Goal: Information Seeking & Learning: Check status

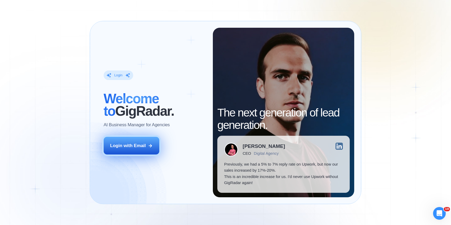
click at [151, 147] on icon at bounding box center [150, 145] width 5 height 5
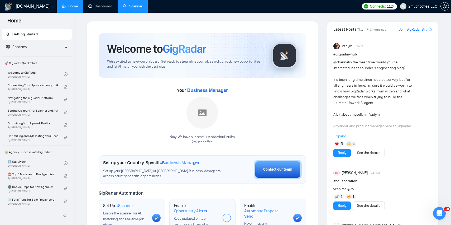
click at [127, 8] on link "Scanner" at bounding box center [133, 6] width 20 height 4
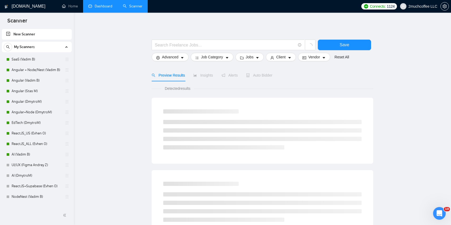
click at [106, 4] on link "Dashboard" at bounding box center [100, 6] width 24 height 4
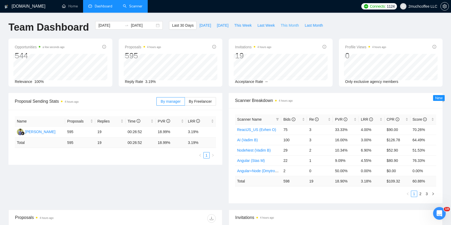
click at [291, 26] on span "This Month" at bounding box center [290, 25] width 18 height 6
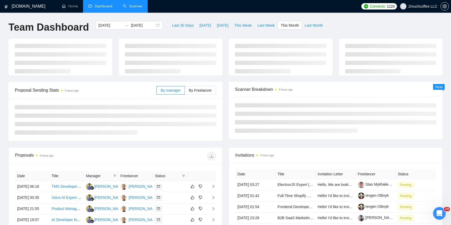
type input "2025-09-01"
type input "2025-09-30"
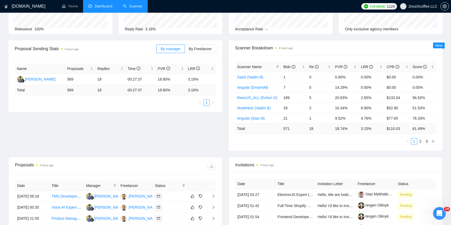
scroll to position [52, 0]
click at [202, 47] on span "By Freelancer" at bounding box center [200, 49] width 23 height 4
click at [185, 50] on input "By Freelancer" at bounding box center [185, 50] width 0 height 0
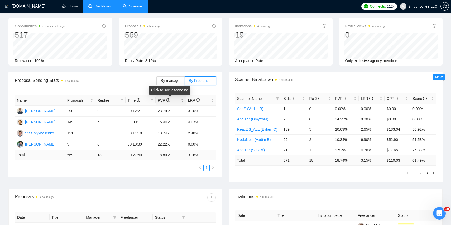
scroll to position [0, 0]
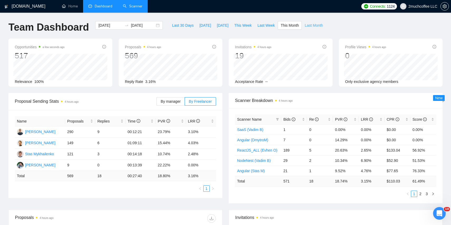
click at [321, 21] on button "Last Month" at bounding box center [314, 25] width 24 height 8
type input "2025-08-01"
type input "2025-08-31"
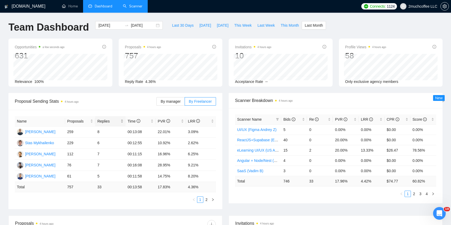
click at [101, 124] on span "Replies" at bounding box center [108, 121] width 22 height 6
click at [108, 121] on span "Replies" at bounding box center [108, 121] width 22 height 6
click at [108, 120] on span "Replies" at bounding box center [108, 121] width 22 height 6
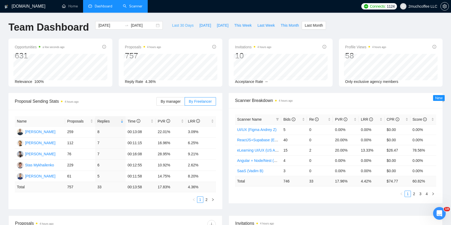
click at [187, 26] on span "Last 30 Days" at bounding box center [183, 25] width 22 height 6
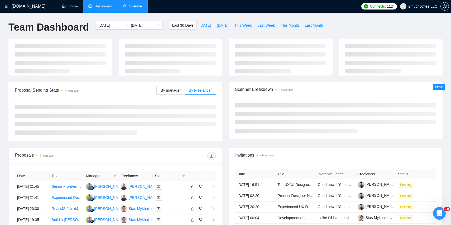
type input "2025-08-30"
type input "2025-09-29"
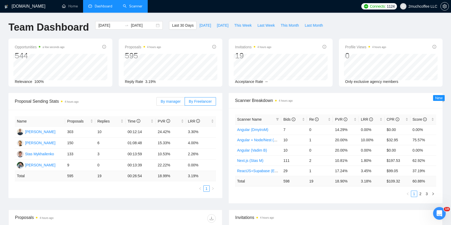
click at [170, 102] on span "By manager" at bounding box center [171, 101] width 20 height 4
click at [157, 103] on input "By manager" at bounding box center [157, 103] width 0 height 0
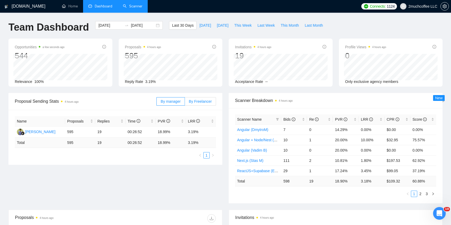
click at [204, 100] on span "By Freelancer" at bounding box center [200, 101] width 23 height 4
click at [185, 103] on input "By Freelancer" at bounding box center [185, 103] width 0 height 0
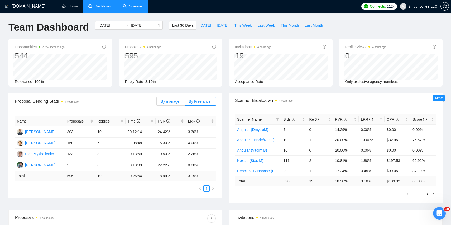
click at [172, 102] on span "By manager" at bounding box center [171, 101] width 20 height 4
click at [157, 103] on input "By manager" at bounding box center [157, 103] width 0 height 0
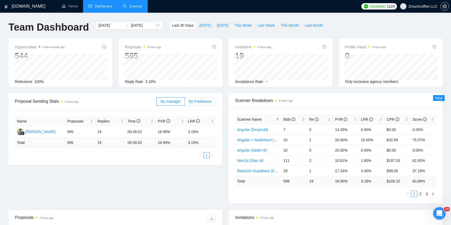
click at [200, 101] on span "By Freelancer" at bounding box center [200, 101] width 23 height 4
click at [185, 103] on input "By Freelancer" at bounding box center [185, 103] width 0 height 0
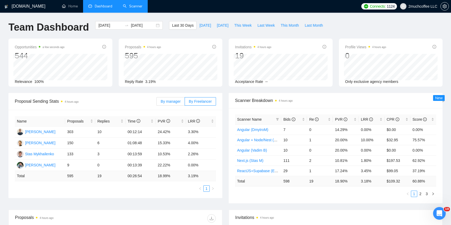
click at [174, 100] on span "By manager" at bounding box center [171, 101] width 20 height 4
click at [157, 103] on input "By manager" at bounding box center [157, 103] width 0 height 0
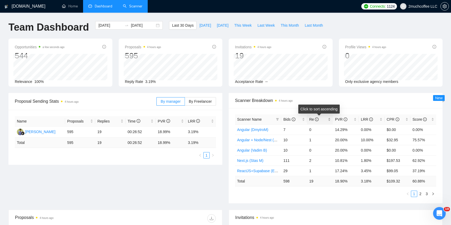
click at [326, 120] on span "Re" at bounding box center [318, 119] width 18 height 6
click at [322, 122] on div "Re" at bounding box center [320, 119] width 22 height 6
click at [326, 118] on span "Re" at bounding box center [318, 119] width 18 height 6
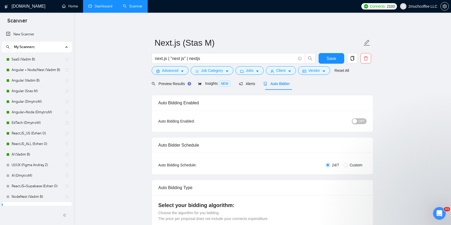
scroll to position [15, 0]
click at [100, 8] on link "Dashboard" at bounding box center [100, 6] width 24 height 4
